Goal: Find specific page/section: Find specific page/section

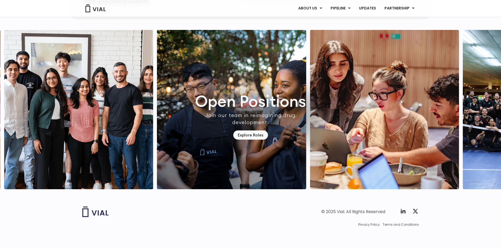
scroll to position [1535, 0]
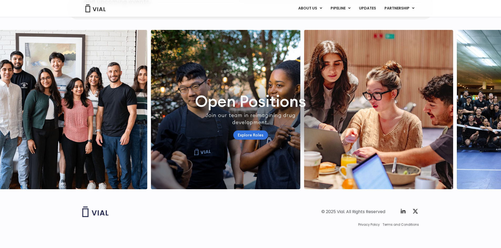
click at [252, 132] on link "Explore Roles" at bounding box center [250, 135] width 35 height 9
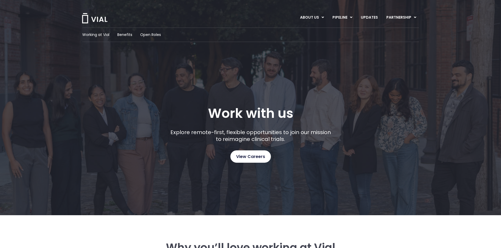
click at [268, 151] on link "View Careers" at bounding box center [250, 157] width 40 height 12
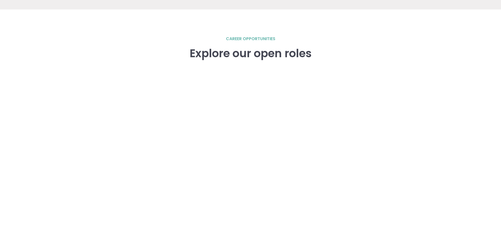
scroll to position [701, 0]
